Goal: Find specific page/section: Find specific page/section

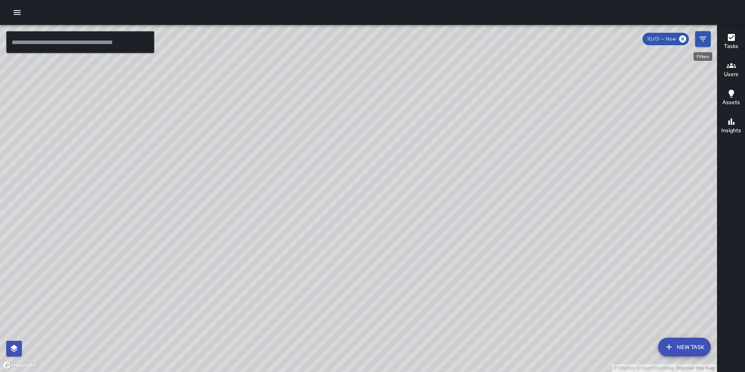
click at [700, 41] on icon "Filters" at bounding box center [702, 38] width 9 height 9
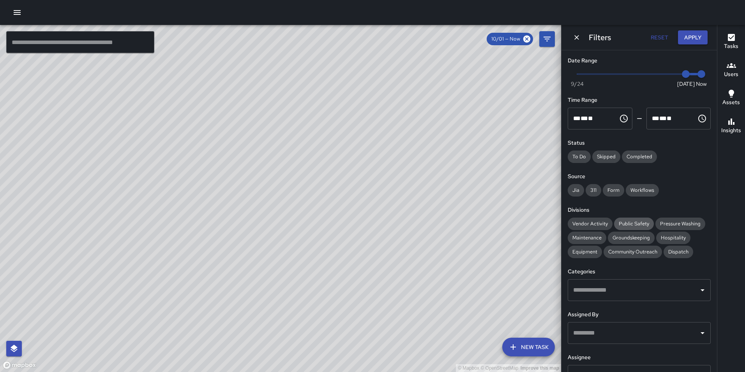
click at [627, 224] on span "Public Safety" at bounding box center [634, 224] width 40 height 8
click at [606, 252] on span "Community Outreach" at bounding box center [632, 252] width 58 height 8
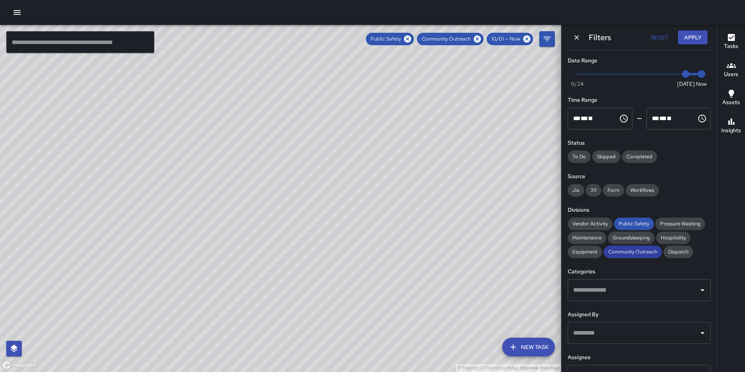
click at [618, 248] on span "Community Outreach" at bounding box center [632, 252] width 58 height 8
drag, startPoint x: 282, startPoint y: 174, endPoint x: 392, endPoint y: 121, distance: 122.3
click at [392, 121] on div "© Mapbox © OpenStreetMap Improve this map" at bounding box center [280, 198] width 561 height 347
drag, startPoint x: 282, startPoint y: 228, endPoint x: 369, endPoint y: 127, distance: 133.2
click at [369, 127] on div "© Mapbox © OpenStreetMap Improve this map" at bounding box center [280, 198] width 561 height 347
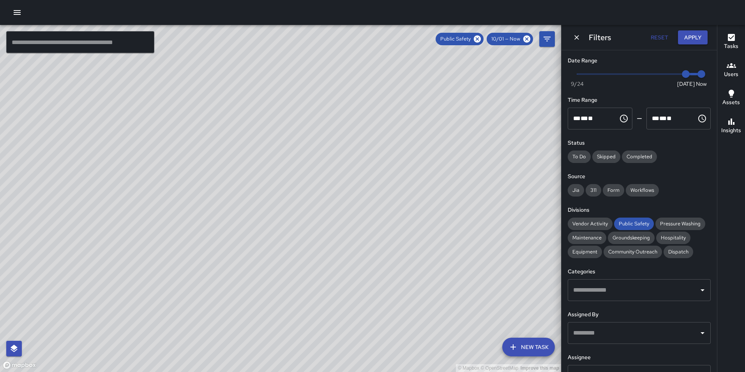
drag, startPoint x: 368, startPoint y: 127, endPoint x: 322, endPoint y: 187, distance: 75.5
click at [322, 187] on div "© Mapbox © OpenStreetMap Improve this map" at bounding box center [280, 198] width 561 height 347
drag, startPoint x: 321, startPoint y: 186, endPoint x: 281, endPoint y: 226, distance: 57.0
click at [281, 226] on div "© Mapbox © OpenStreetMap Improve this map" at bounding box center [280, 198] width 561 height 347
